Goal: Find specific page/section: Find specific page/section

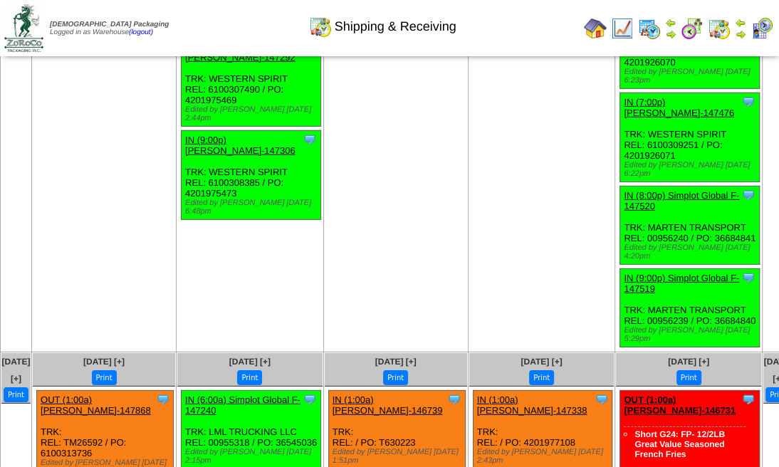
scroll to position [2647, 0]
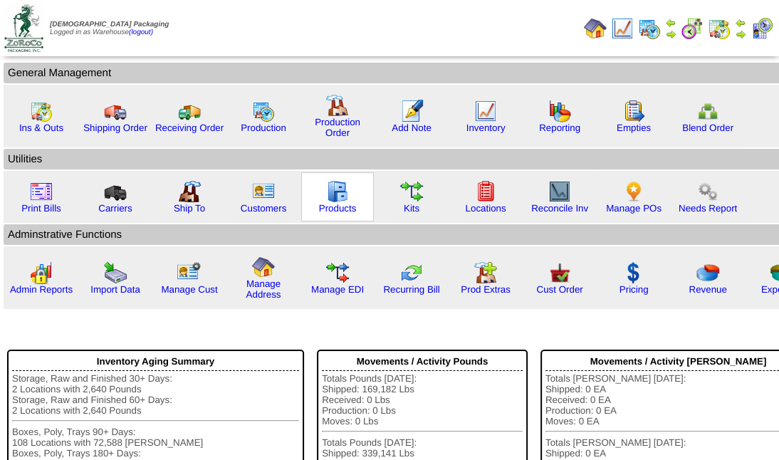
click at [349, 199] on div "Products" at bounding box center [337, 196] width 73 height 49
click at [333, 212] on div "Products" at bounding box center [337, 196] width 73 height 49
click at [343, 200] on img at bounding box center [337, 191] width 23 height 23
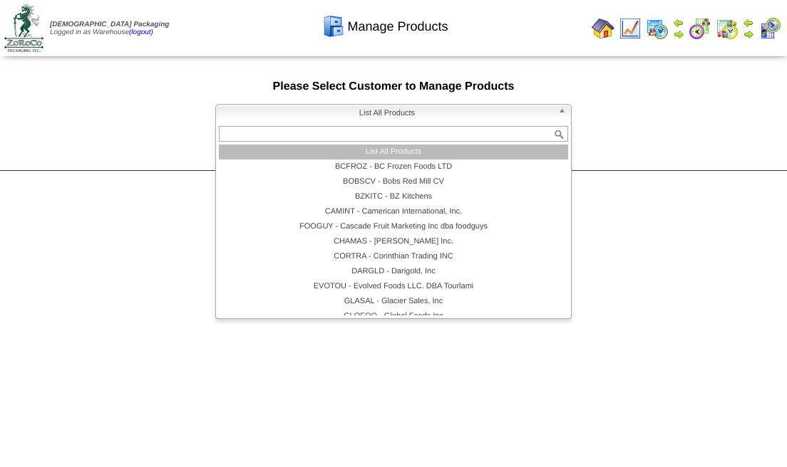
click at [564, 110] on b at bounding box center [564, 114] width 13 height 19
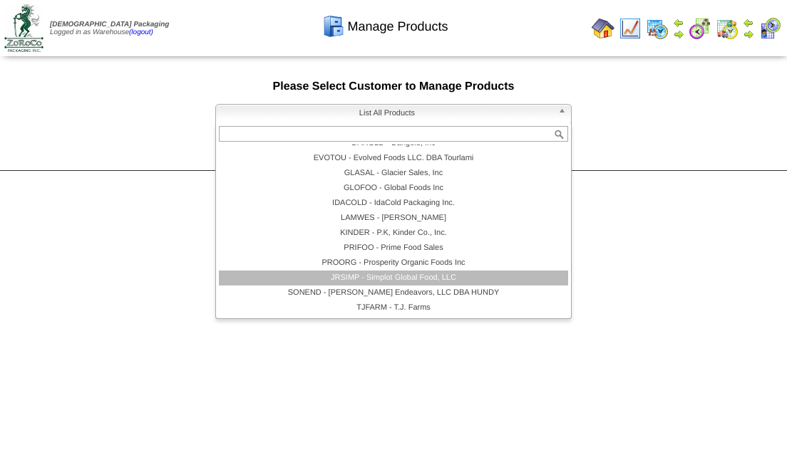
scroll to position [120, 0]
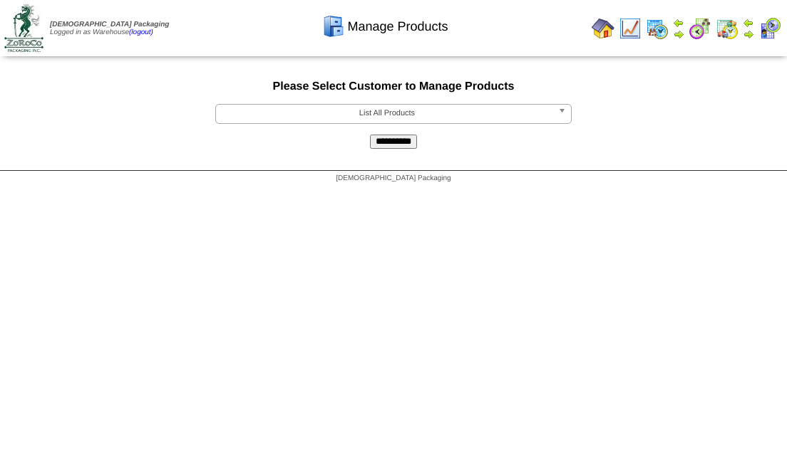
click at [561, 115] on b at bounding box center [564, 114] width 13 height 19
click at [408, 143] on input "**********" at bounding box center [393, 142] width 47 height 14
click at [563, 111] on b at bounding box center [564, 114] width 13 height 19
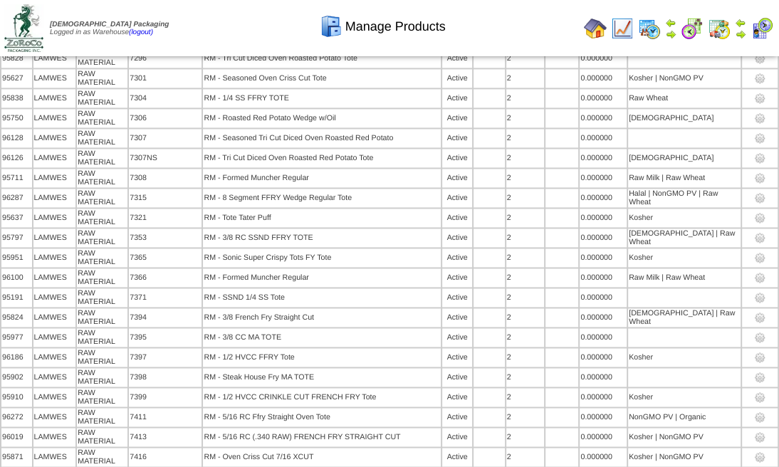
scroll to position [8302, 0]
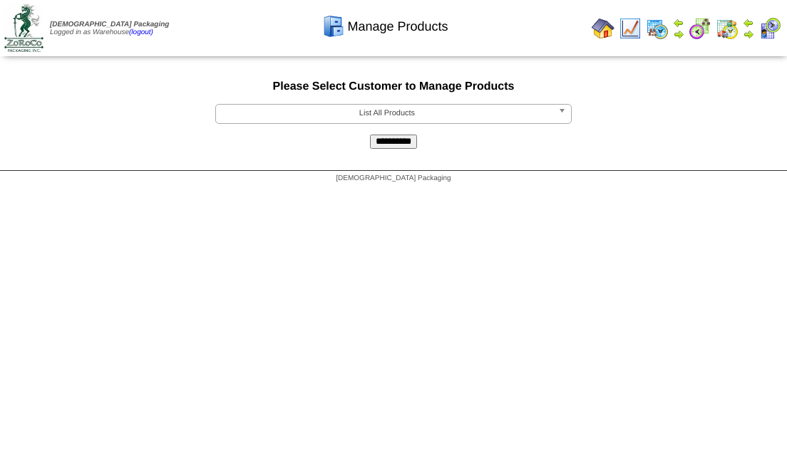
click at [564, 120] on b at bounding box center [564, 114] width 13 height 19
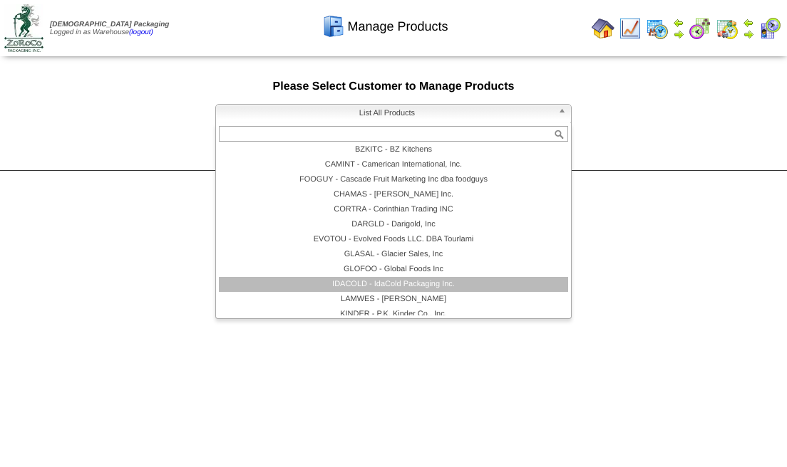
scroll to position [128, 0]
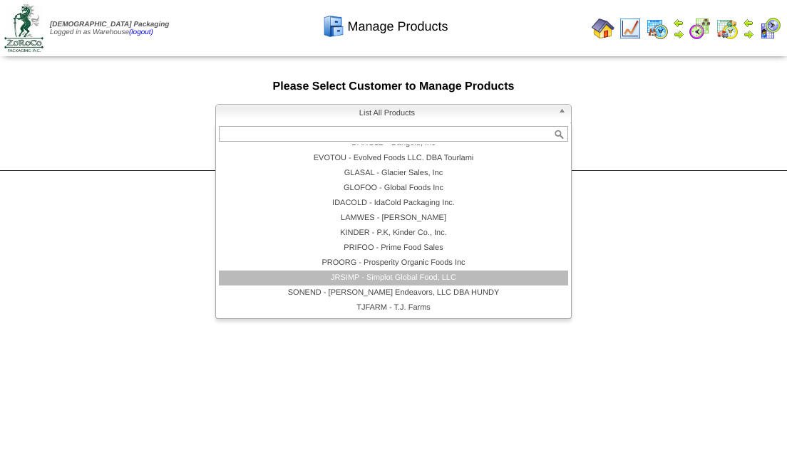
click at [413, 282] on li "JRSIMP - Simplot Global Food, LLC" at bounding box center [393, 278] width 349 height 15
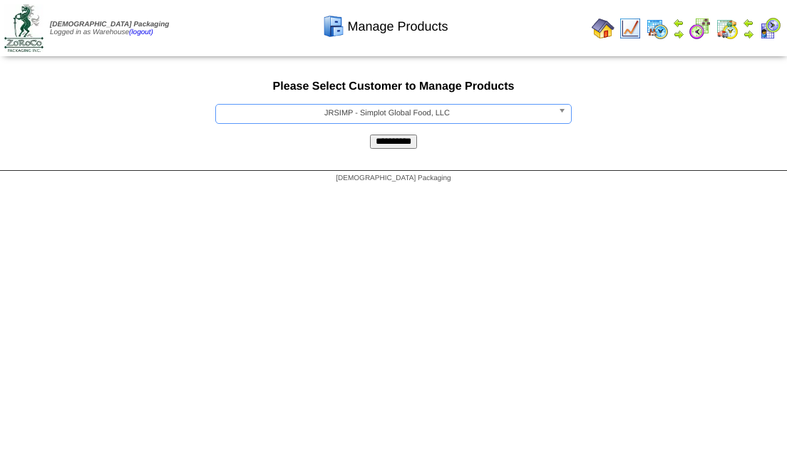
click at [407, 148] on input "**********" at bounding box center [393, 142] width 47 height 14
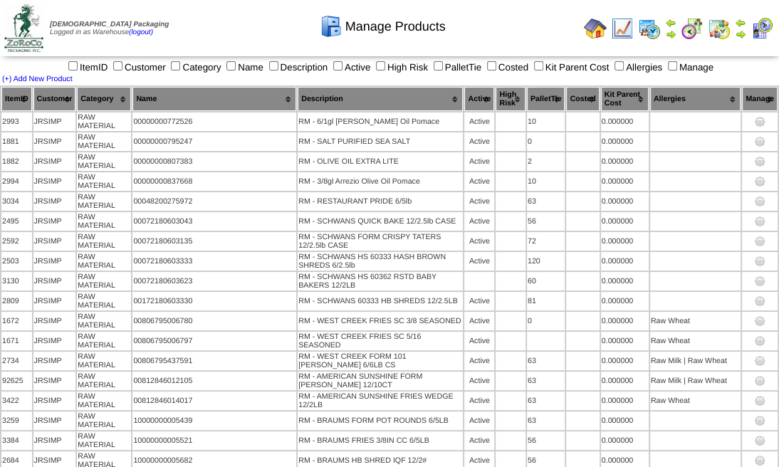
scroll to position [1812, 0]
